Goal: Check status: Check status

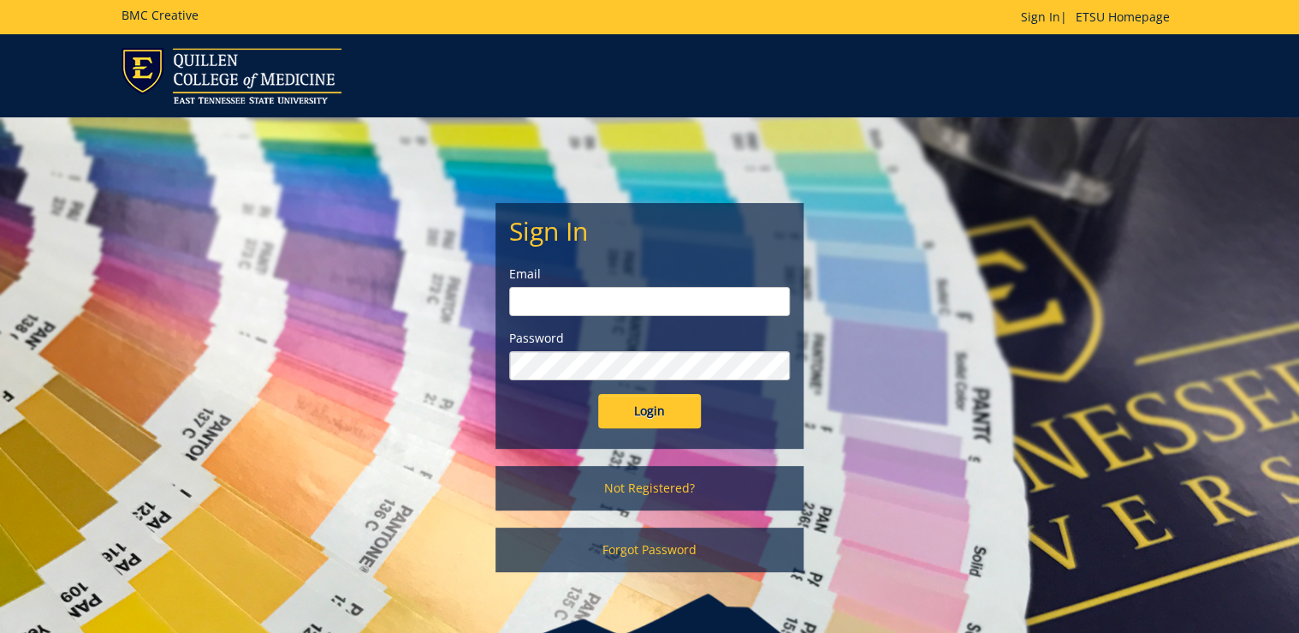
type input "[PERSON_NAME][EMAIL_ADDRESS][DOMAIN_NAME]"
click at [671, 417] on input "Login" at bounding box center [649, 411] width 103 height 34
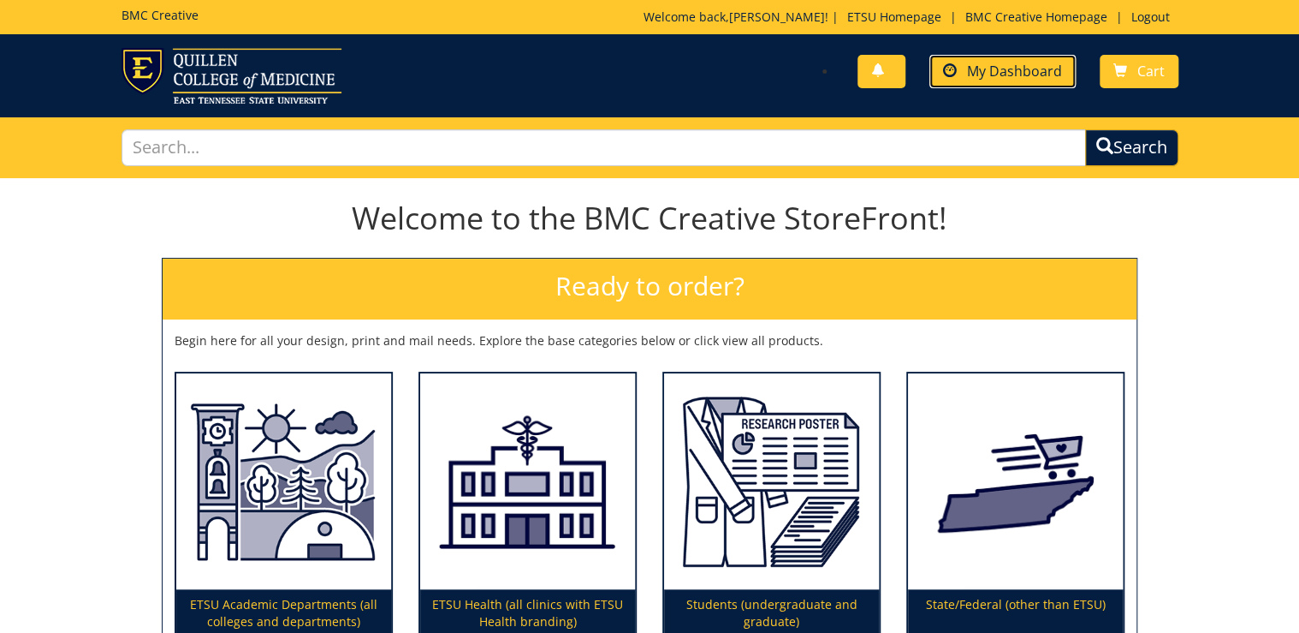
drag, startPoint x: 1008, startPoint y: 66, endPoint x: 983, endPoint y: 85, distance: 31.2
click at [1008, 66] on span "My Dashboard" at bounding box center [1014, 71] width 95 height 19
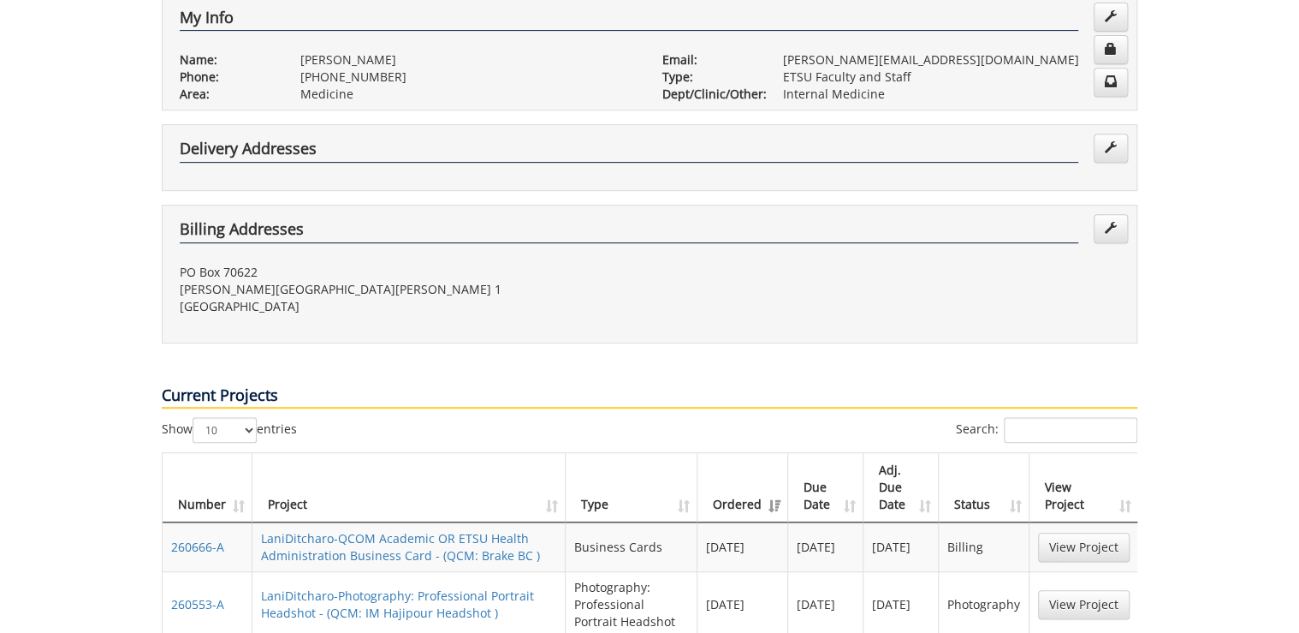
scroll to position [411, 0]
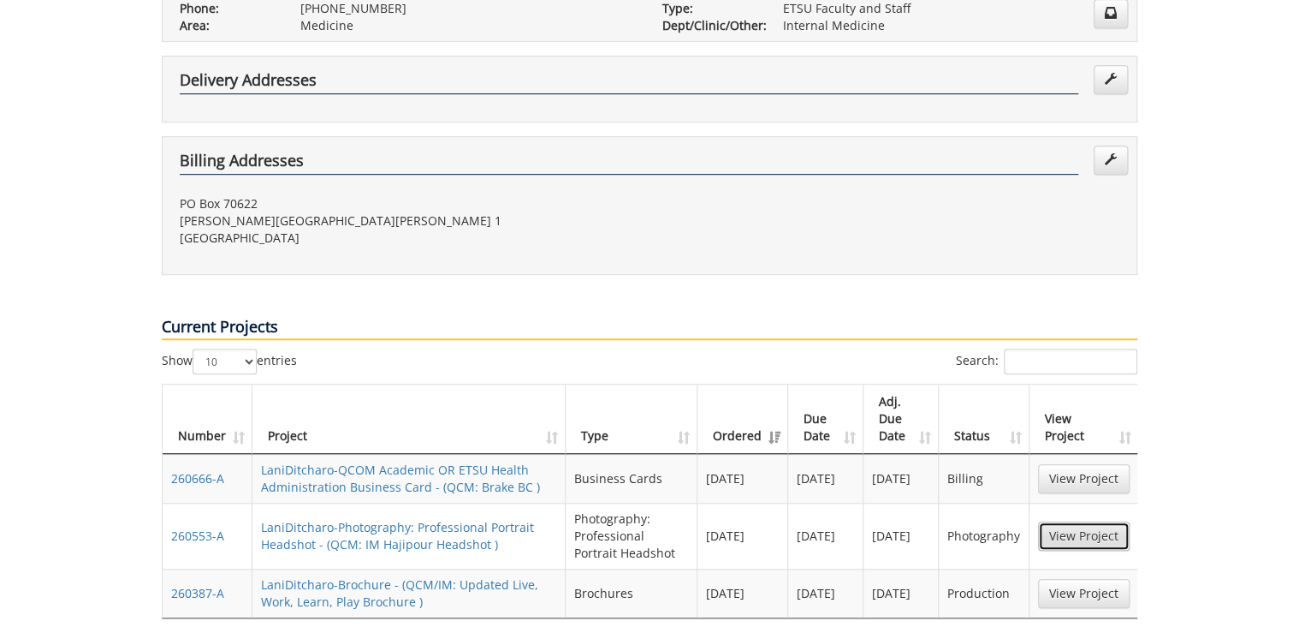
click at [1102, 521] on link "View Project" at bounding box center [1084, 535] width 92 height 29
click at [1111, 579] on link "View Project" at bounding box center [1084, 593] width 92 height 29
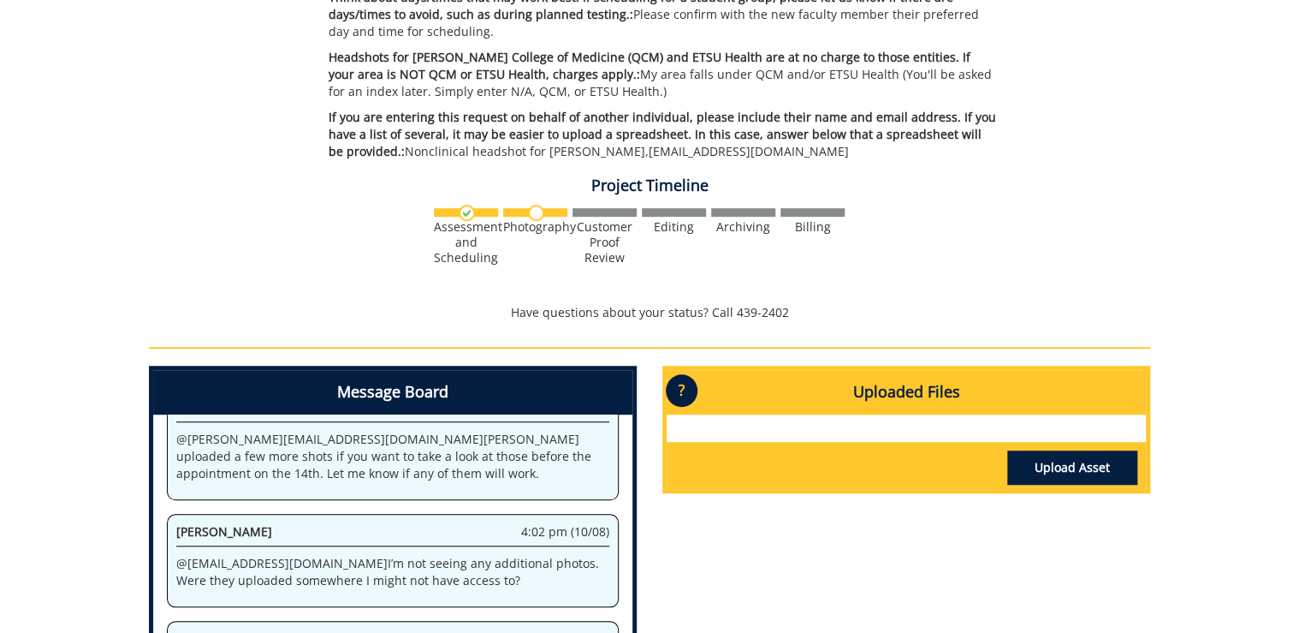
scroll to position [616, 0]
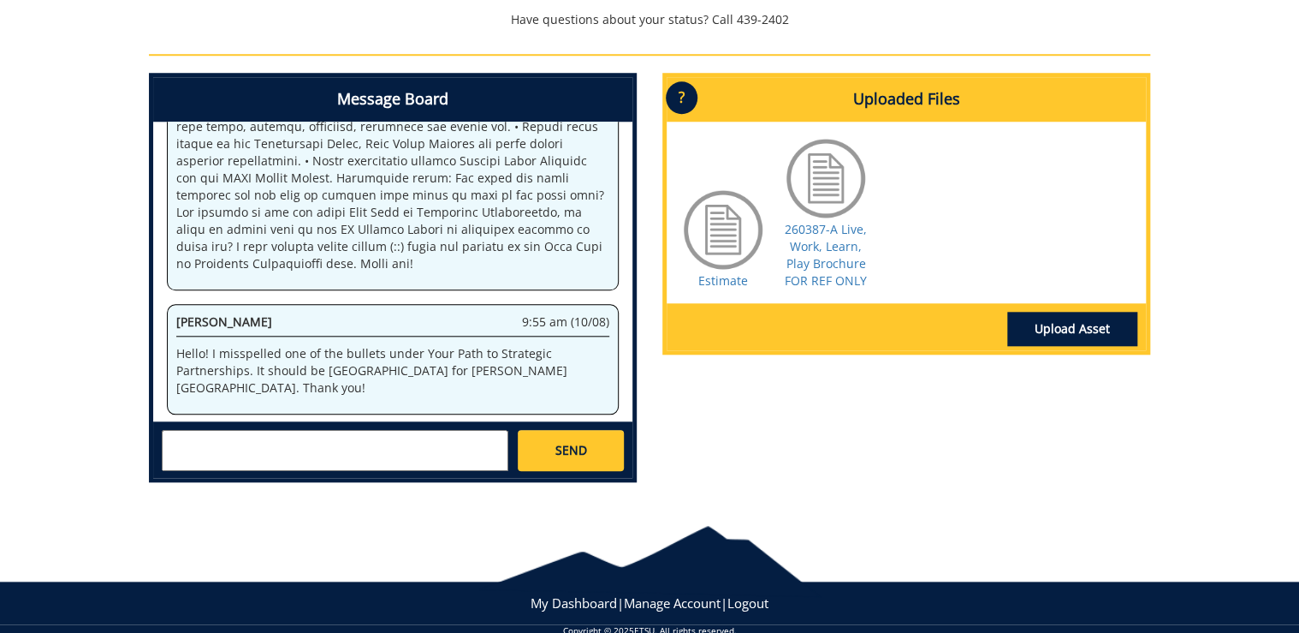
scroll to position [137, 0]
